Goal: Transaction & Acquisition: Purchase product/service

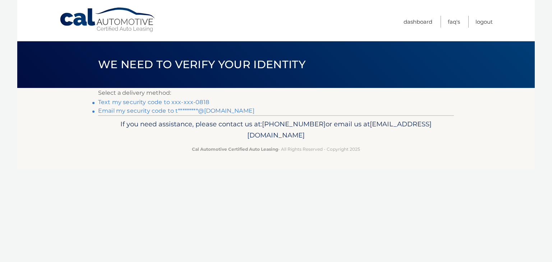
click at [138, 102] on link "Text my security code to xxx-xxx-0818" at bounding box center [153, 102] width 111 height 7
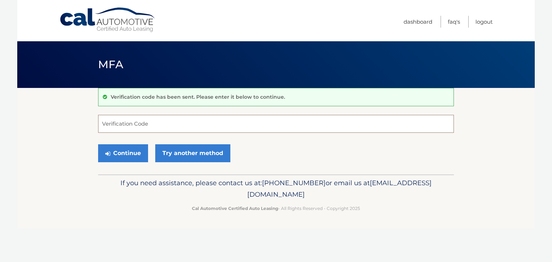
click at [150, 120] on input "Verification Code" at bounding box center [276, 124] width 356 height 18
type input "658809"
click at [121, 150] on button "Continue" at bounding box center [123, 153] width 50 height 18
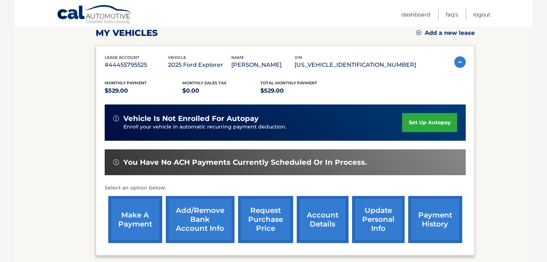
scroll to position [104, 0]
click at [133, 219] on link "make a payment" at bounding box center [135, 219] width 54 height 47
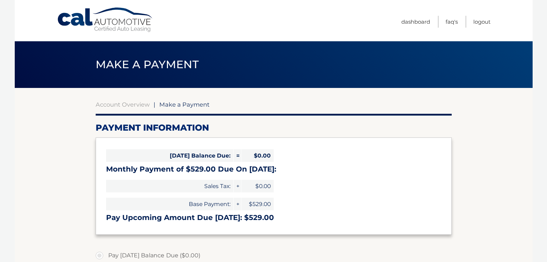
select select "YjRkZDlmMjUtMmZjMC00ODdlLWJmYjMtNDA4ODA0NmEzY2M0"
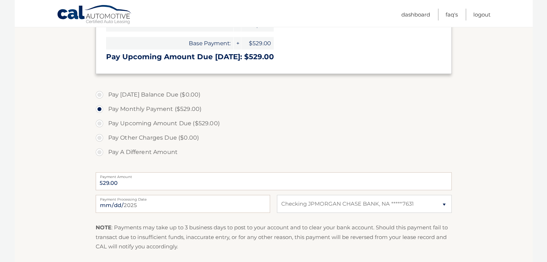
scroll to position [164, 0]
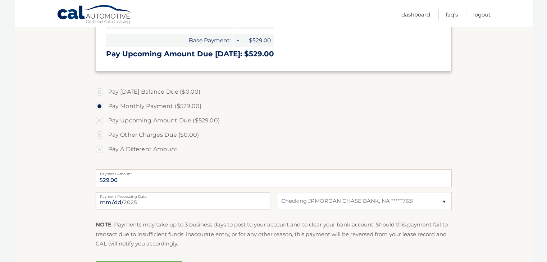
click at [155, 204] on input "2025-08-26" at bounding box center [183, 201] width 174 height 18
click at [183, 203] on input "2025-09-26" at bounding box center [183, 201] width 174 height 18
type input "2025-09-17"
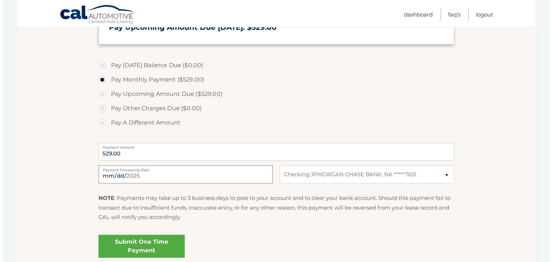
scroll to position [226, 0]
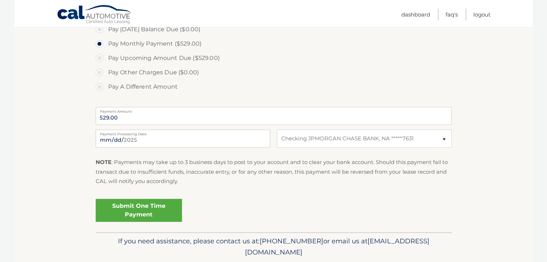
click at [132, 209] on link "Submit One Time Payment" at bounding box center [139, 210] width 86 height 23
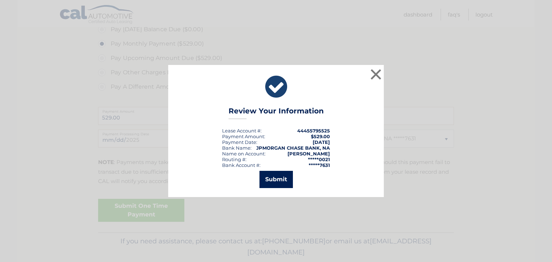
click at [274, 179] on button "Submit" at bounding box center [276, 179] width 33 height 17
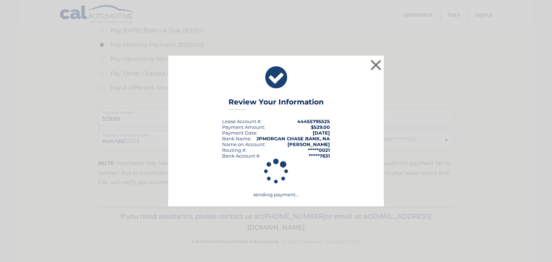
scroll to position [225, 0]
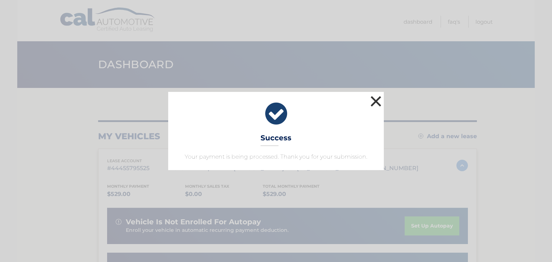
click at [374, 102] on button "×" at bounding box center [376, 101] width 14 height 14
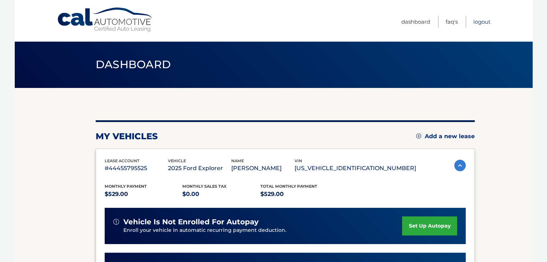
click at [479, 17] on link "Logout" at bounding box center [481, 22] width 17 height 12
